Goal: Transaction & Acquisition: Purchase product/service

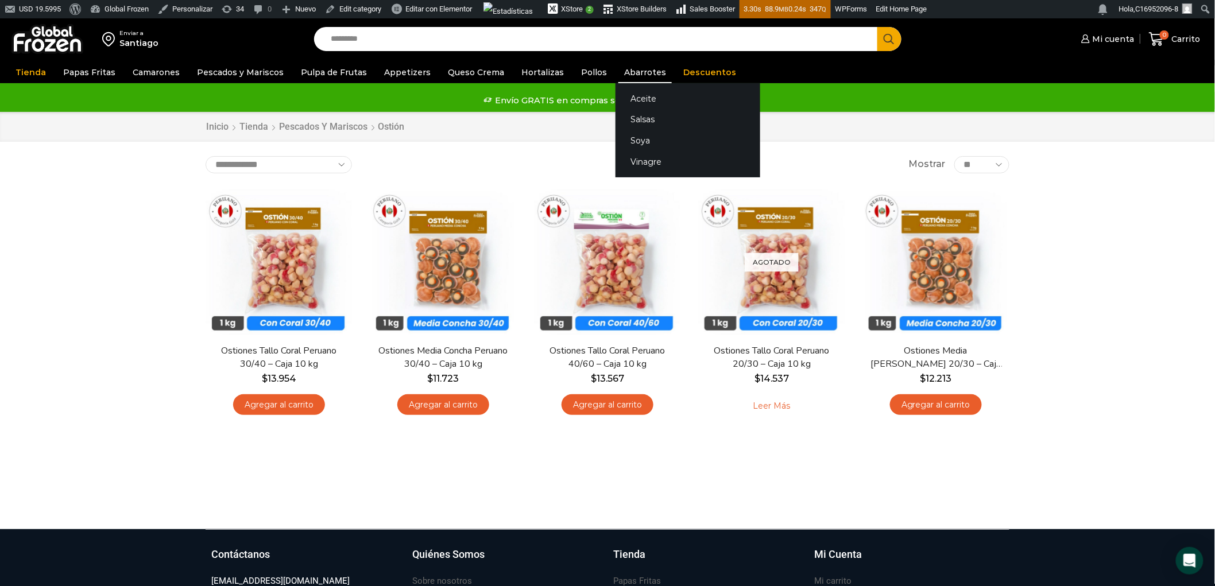
click at [641, 70] on link "Abarrotes" at bounding box center [644, 72] width 53 height 22
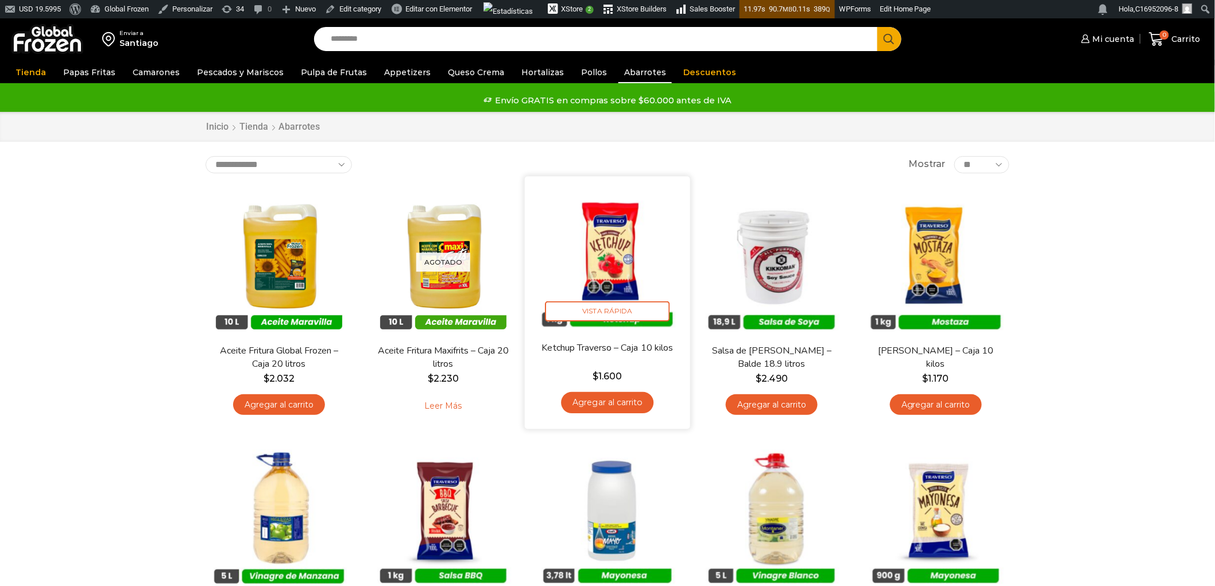
click at [616, 260] on img at bounding box center [607, 259] width 148 height 148
